Goal: Navigation & Orientation: Find specific page/section

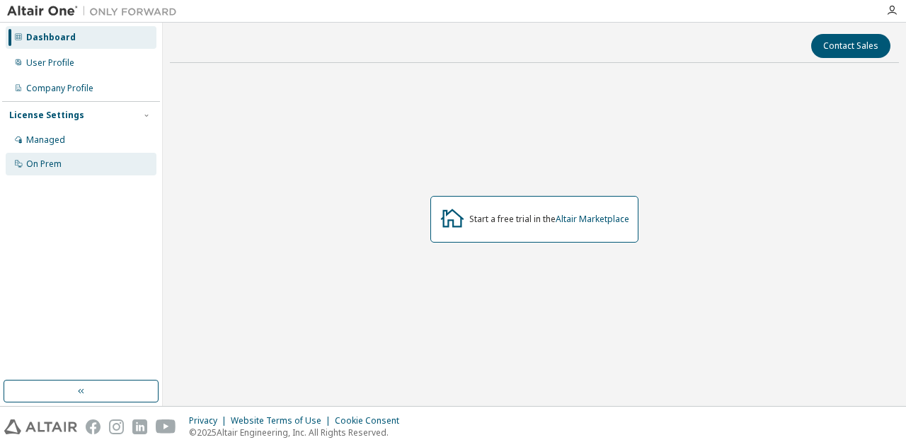
click at [64, 163] on div "On Prem" at bounding box center [81, 164] width 151 height 23
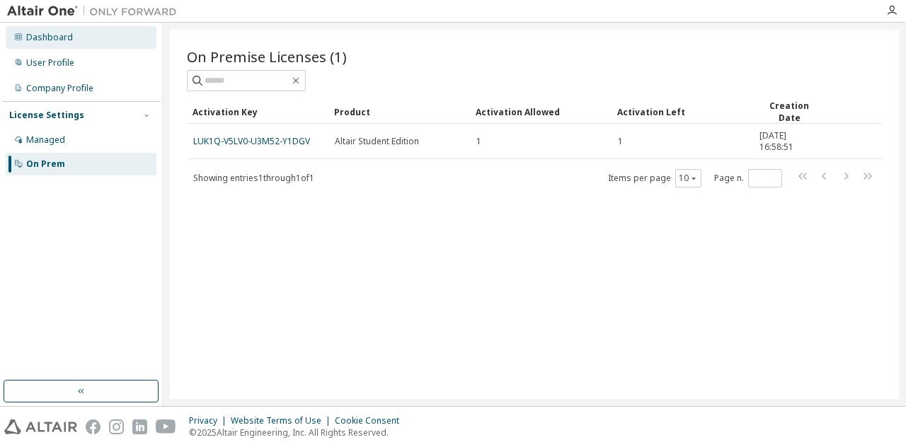
click at [123, 29] on div "Dashboard" at bounding box center [81, 37] width 151 height 23
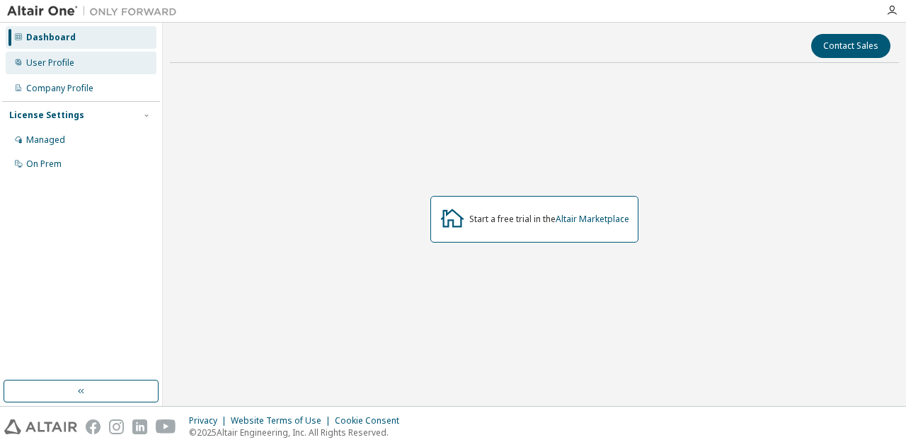
click at [64, 71] on div "User Profile" at bounding box center [81, 63] width 151 height 23
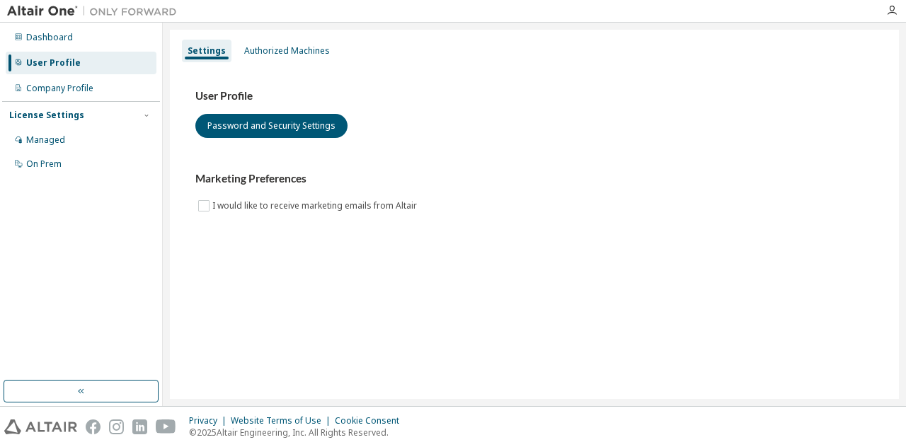
click at [54, 103] on div "License Settings Managed On Prem" at bounding box center [81, 139] width 158 height 76
click at [59, 96] on div "Company Profile" at bounding box center [81, 88] width 151 height 23
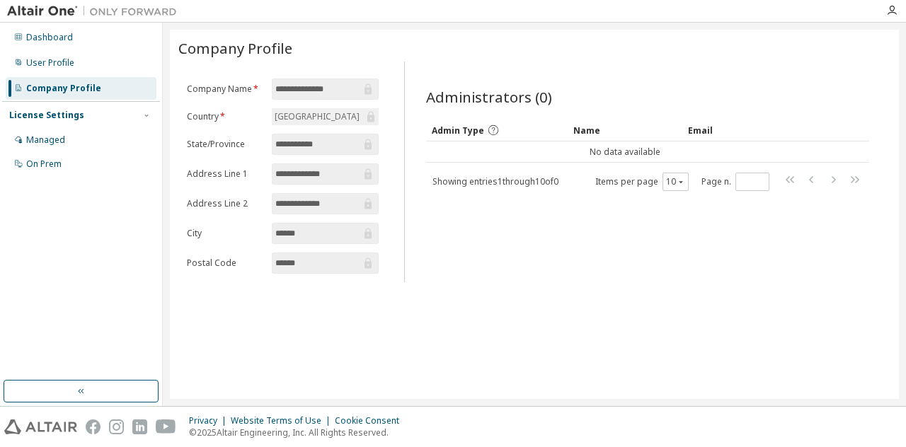
click at [892, 1] on div at bounding box center [892, 10] width 28 height 21
click at [890, 10] on icon "button" at bounding box center [891, 10] width 11 height 11
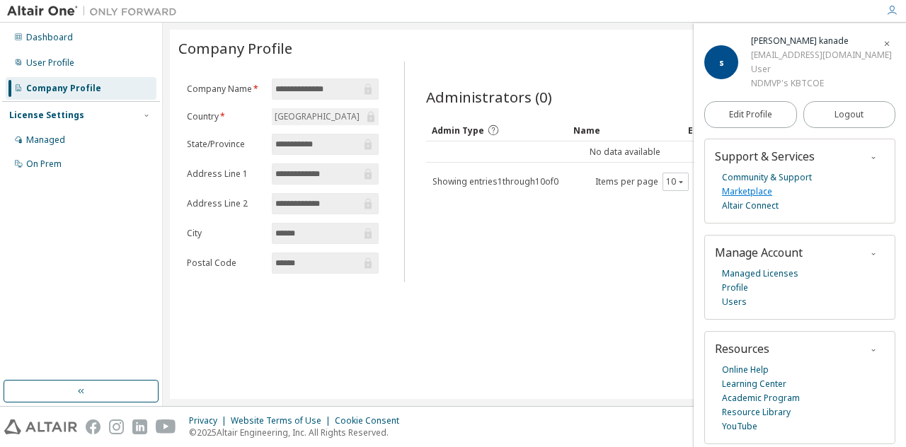
click at [762, 188] on link "Marketplace" at bounding box center [747, 192] width 50 height 14
